Goal: Task Accomplishment & Management: Complete application form

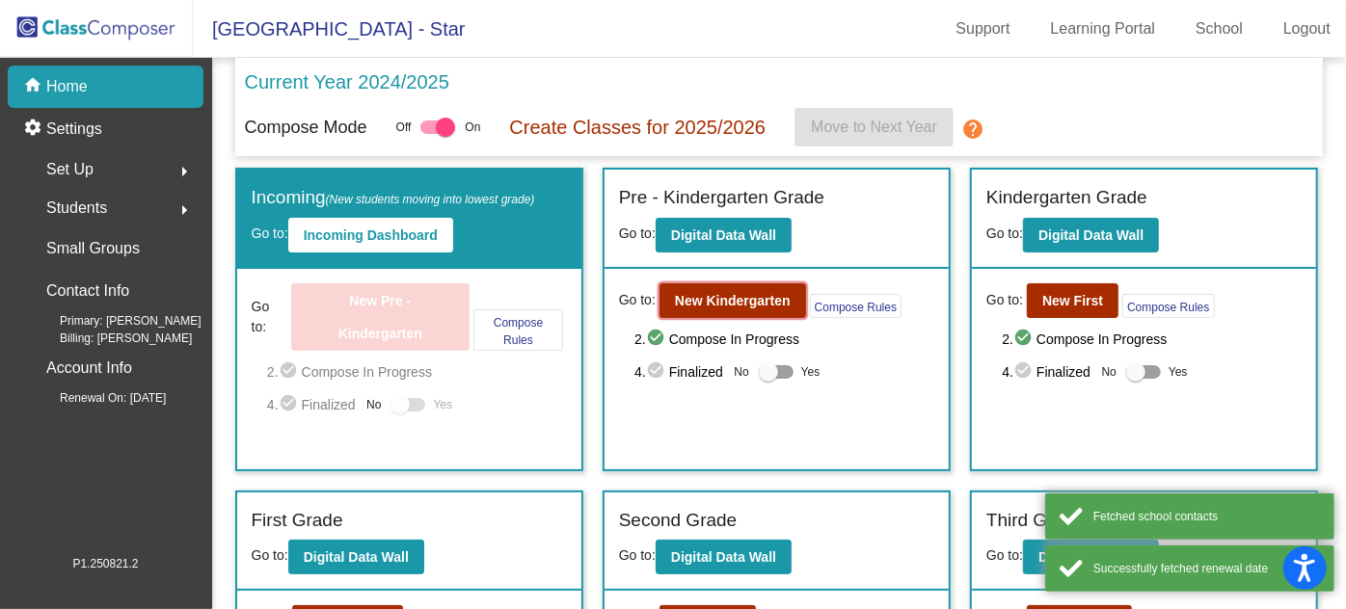
click at [696, 295] on b "New Kindergarten" at bounding box center [733, 300] width 116 height 15
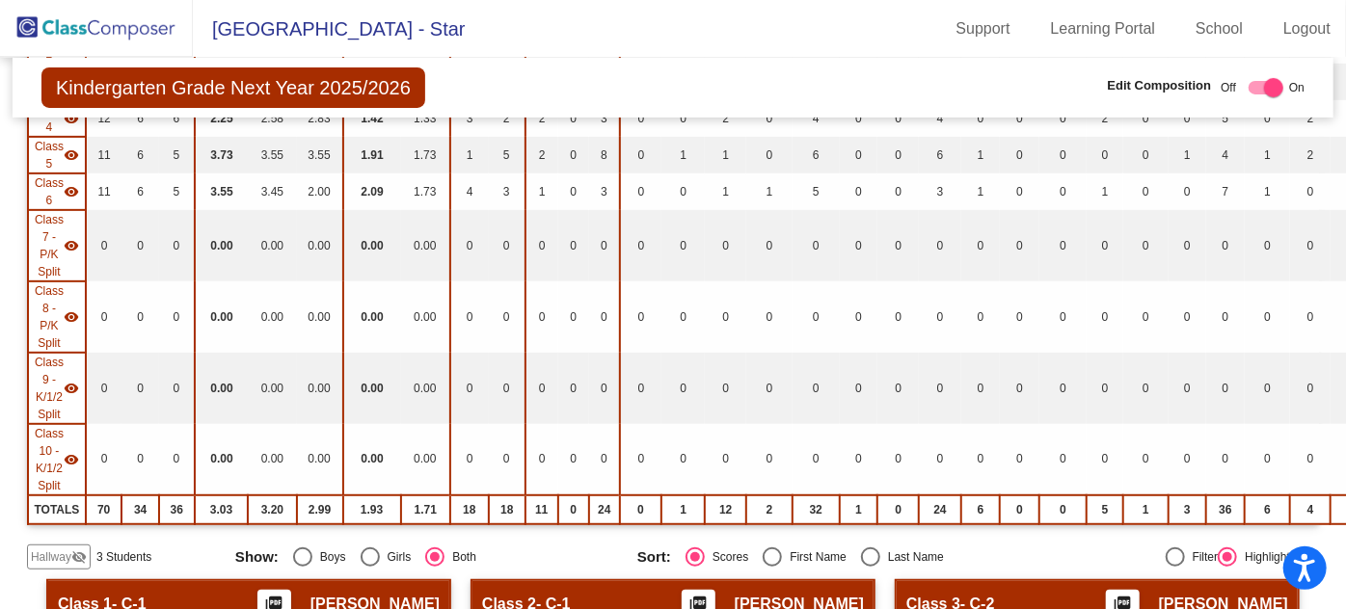
click at [44, 414] on table "Students Academics Life Skills Last Teacher Placement Identified Total Boys Gir…" at bounding box center [726, 203] width 1398 height 641
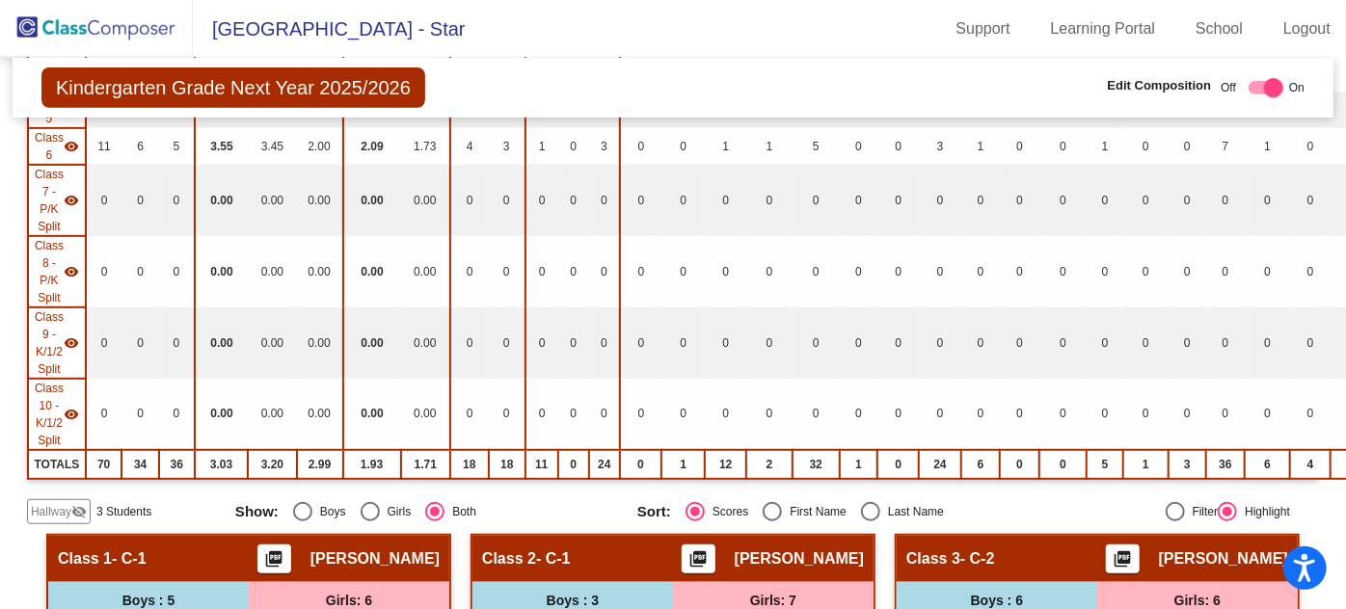
scroll to position [525, 0]
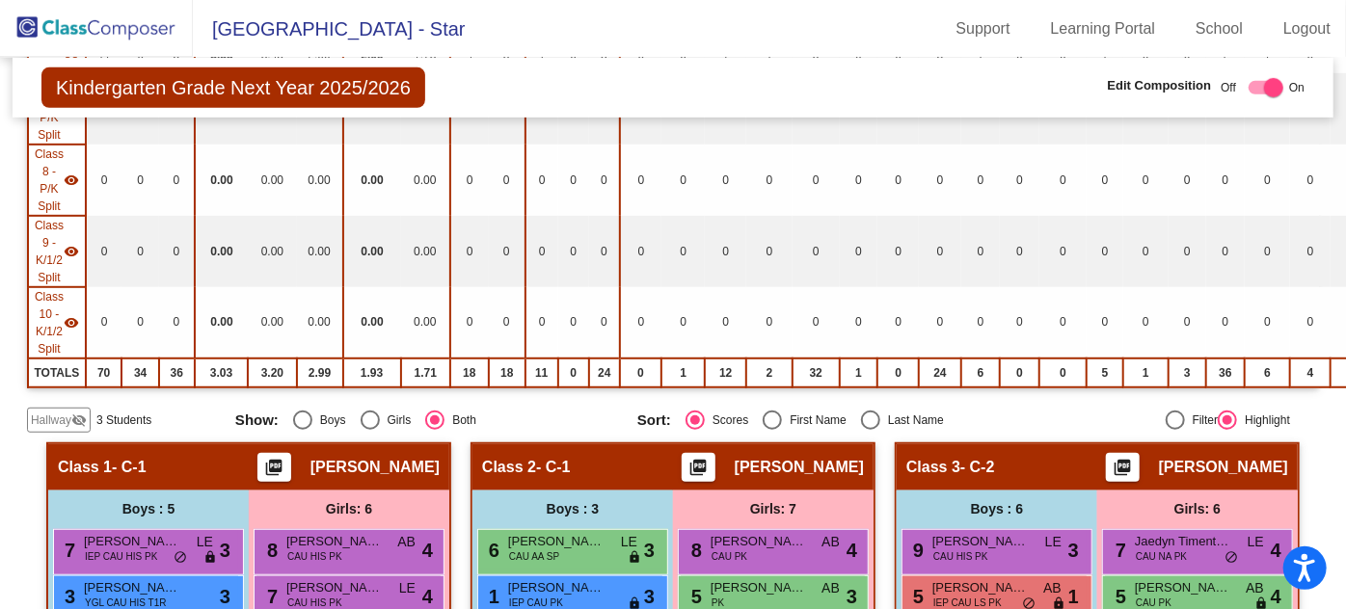
click at [41, 417] on span "Hallway" at bounding box center [51, 420] width 40 height 17
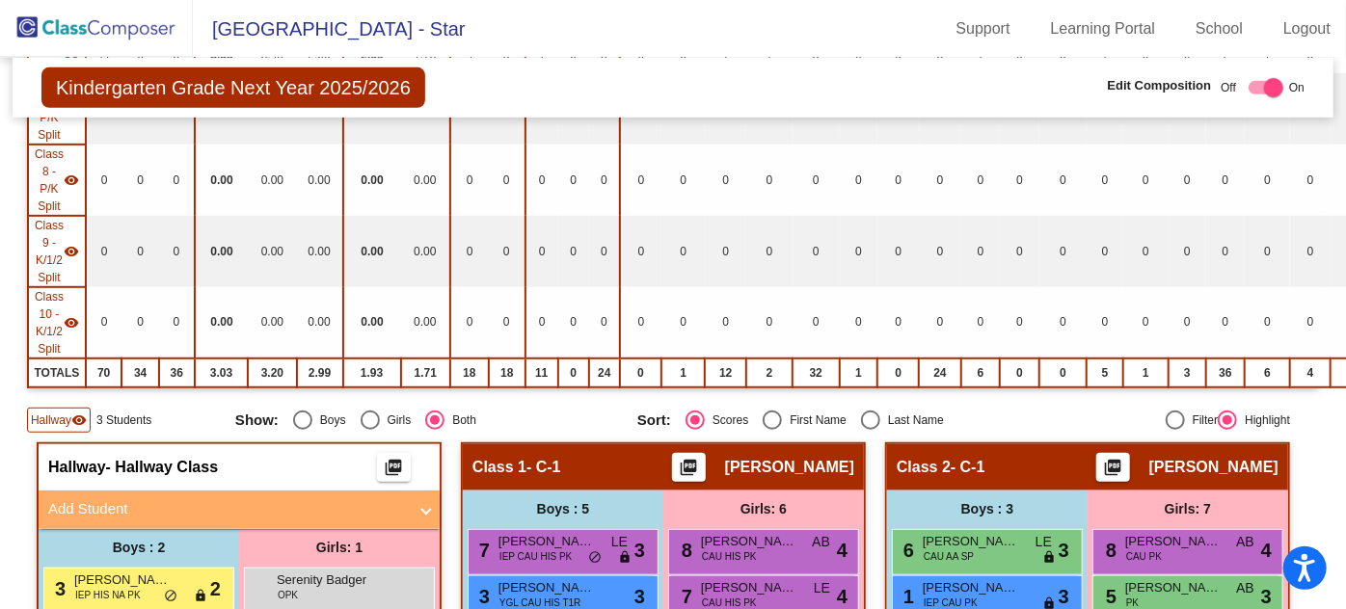
click at [105, 491] on mat-expansion-panel-header "Add Student" at bounding box center [239, 510] width 401 height 39
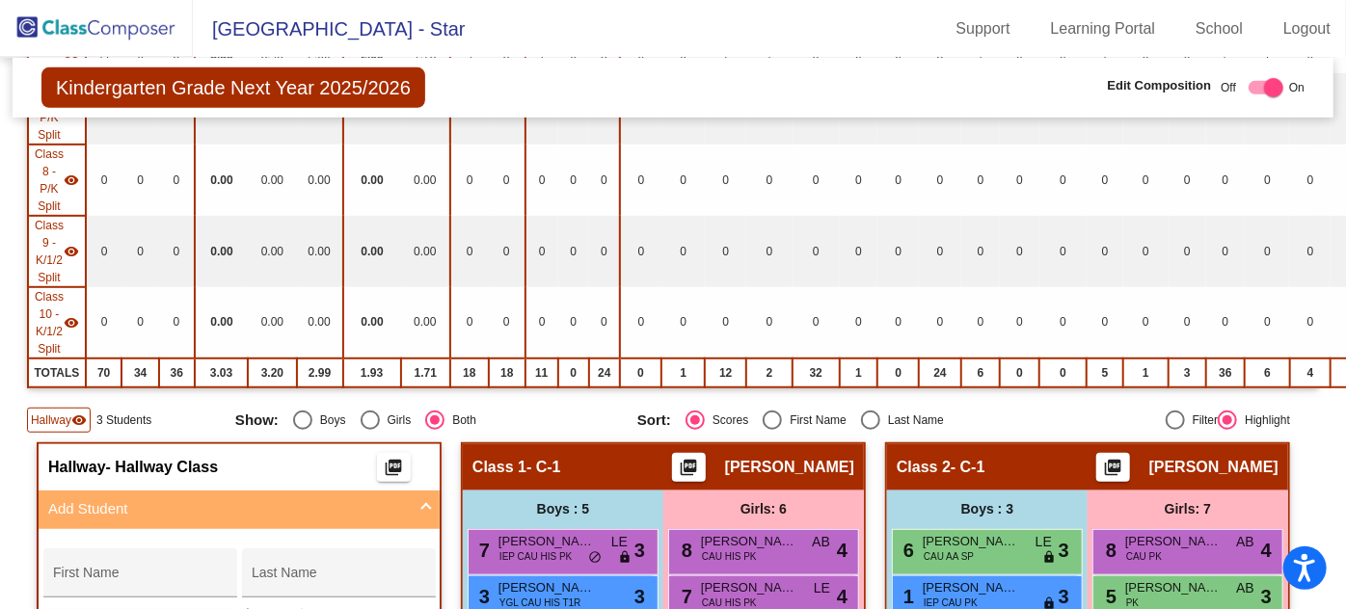
click at [126, 573] on input "First Name" at bounding box center [139, 580] width 173 height 15
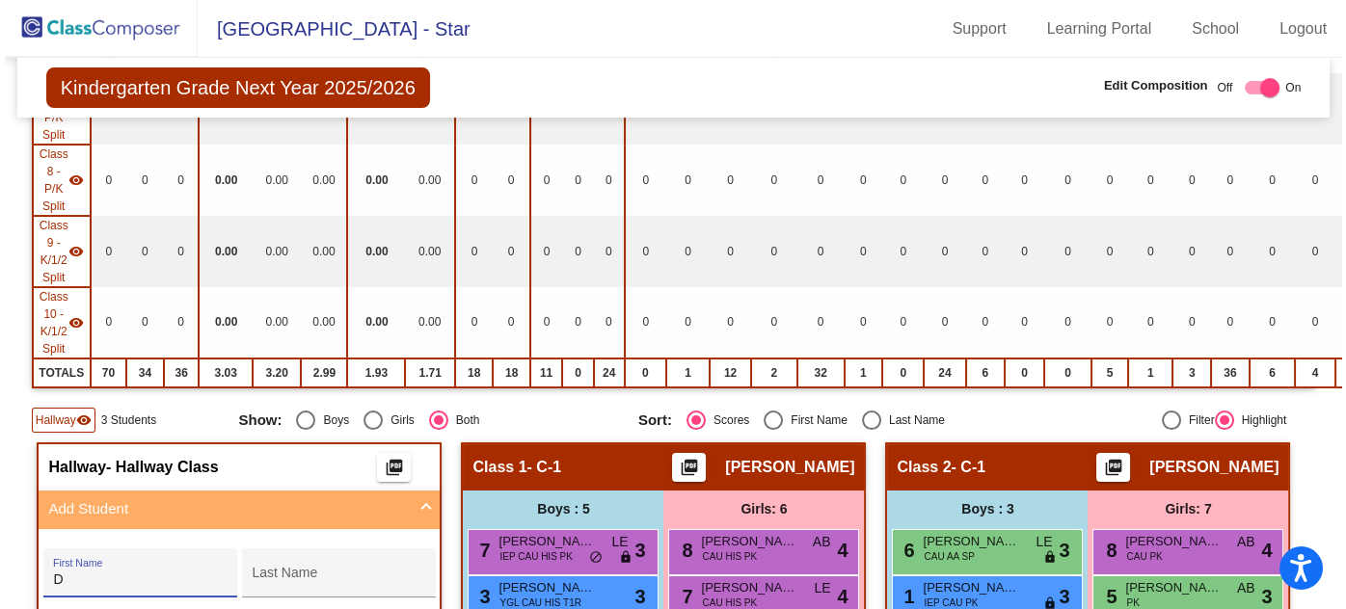
scroll to position [0, 0]
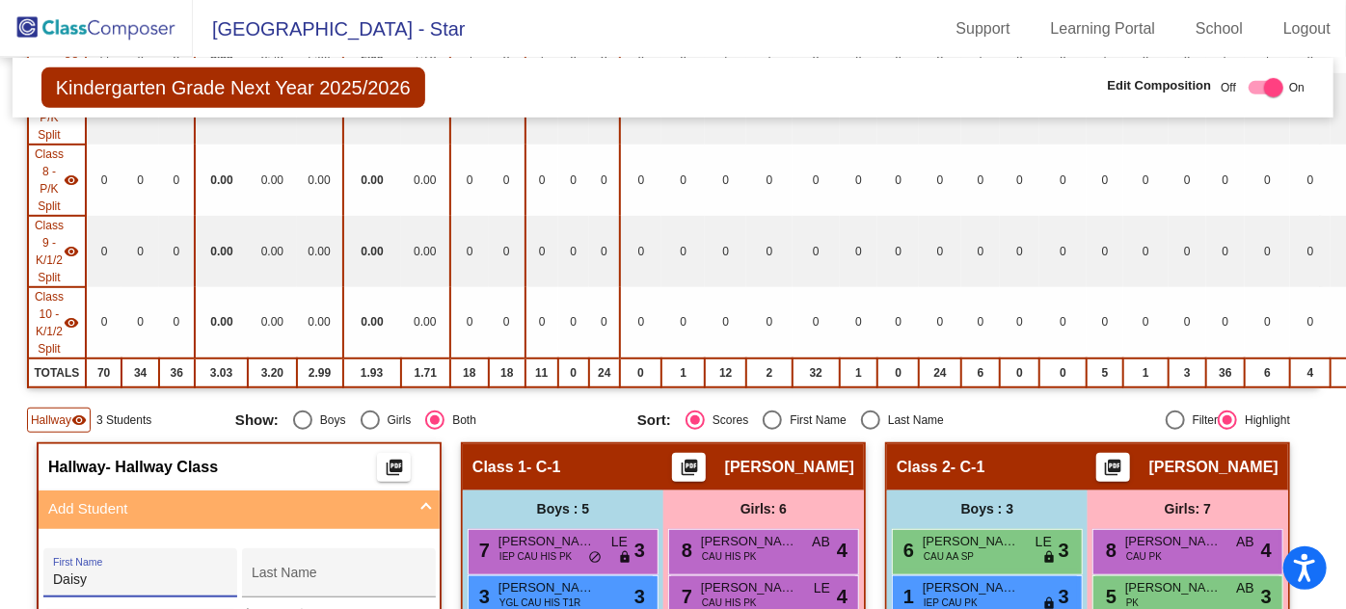
type input "Daisy"
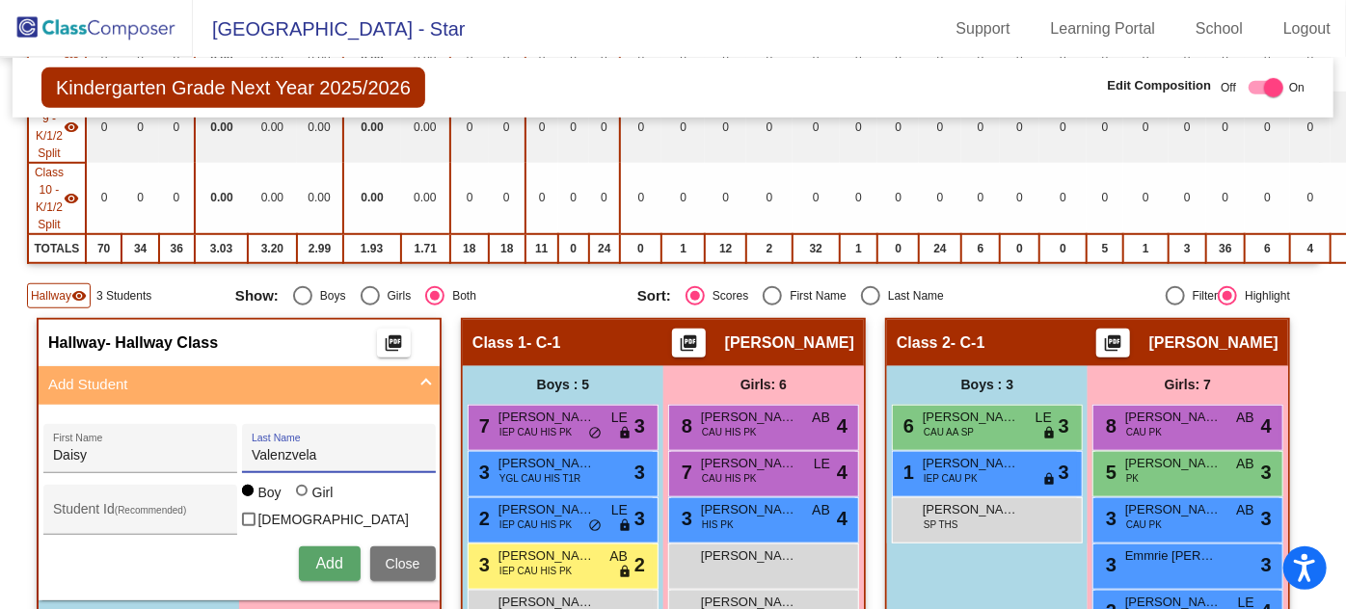
scroll to position [701, 0]
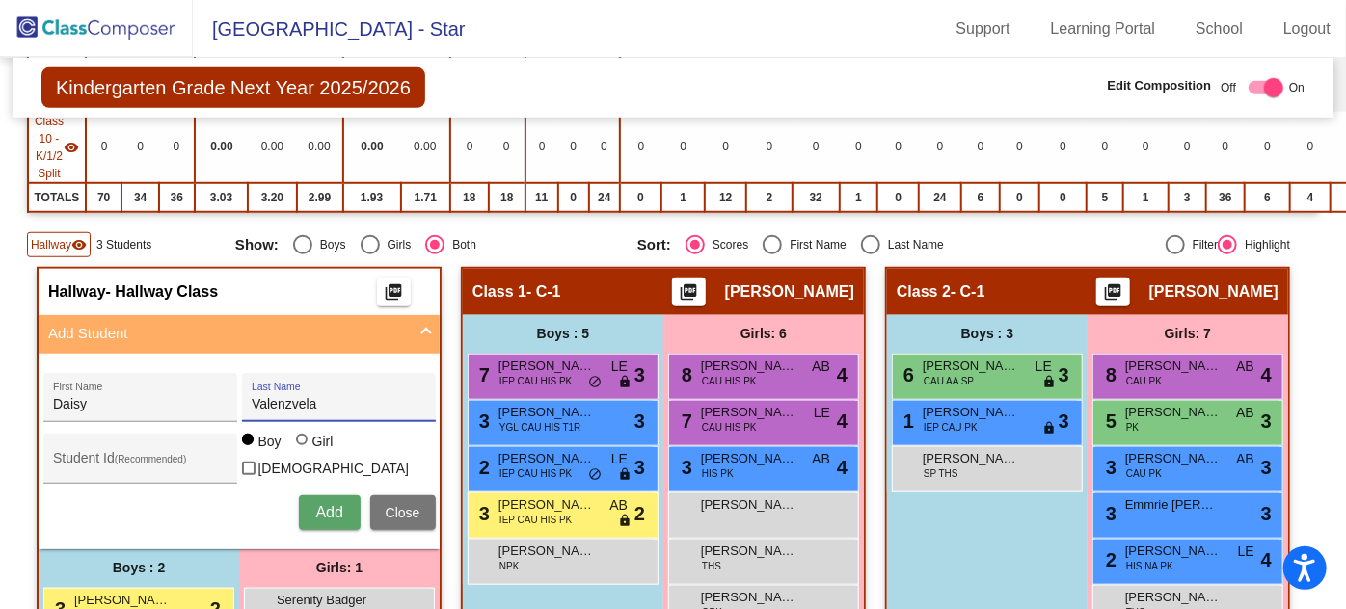
type input "Valenzvela"
click at [297, 442] on div at bounding box center [302, 440] width 12 height 12
click at [303, 449] on input "Girl" at bounding box center [303, 449] width 1 height 1
radio input "true"
click at [329, 504] on span "Add" at bounding box center [328, 512] width 27 height 16
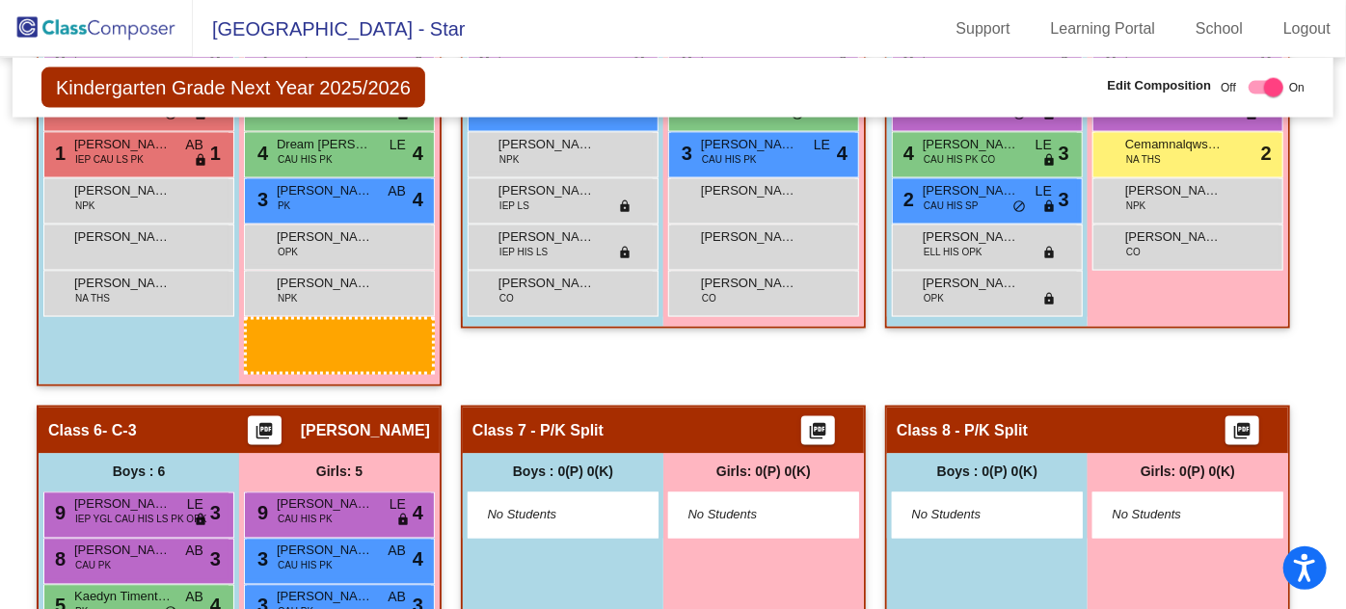
scroll to position [1493, 0]
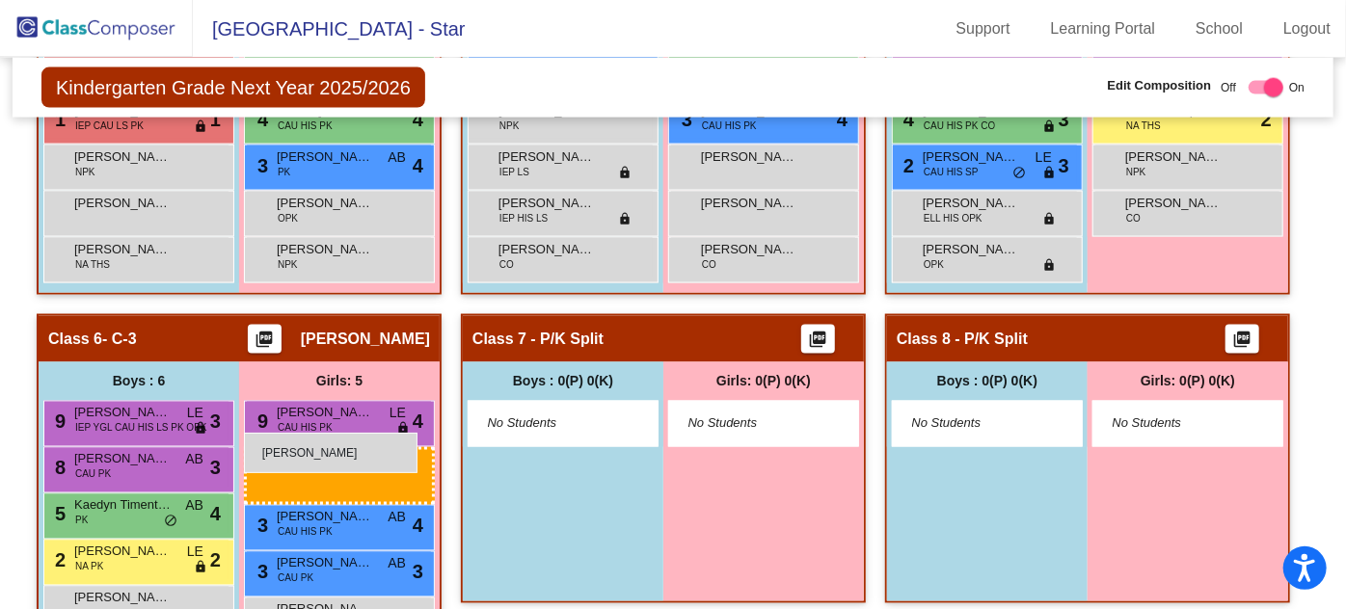
drag, startPoint x: 329, startPoint y: 326, endPoint x: 244, endPoint y: 433, distance: 136.5
